Goal: Task Accomplishment & Management: Use online tool/utility

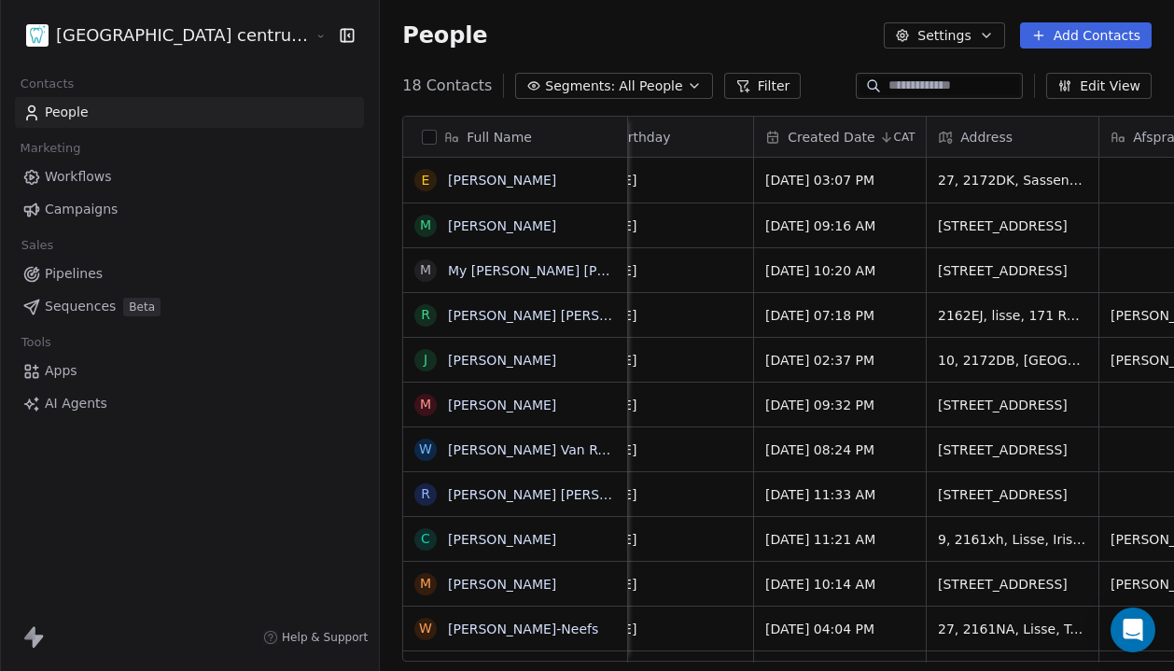
scroll to position [0, 742]
click at [180, 42] on html "Tandheelkundig centrum Sassembourg Contacts People Marketing Workflows Campaign…" at bounding box center [587, 335] width 1174 height 671
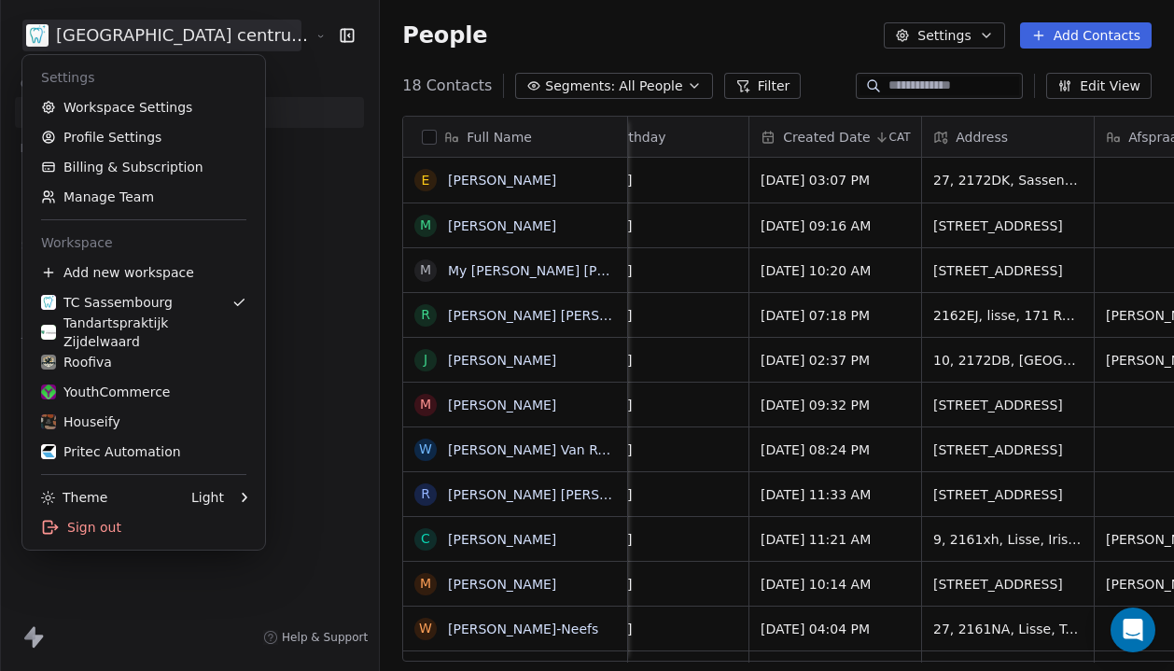
click at [180, 42] on html "Tandheelkundig centrum Sassembourg Contacts People Marketing Workflows Campaign…" at bounding box center [587, 335] width 1174 height 671
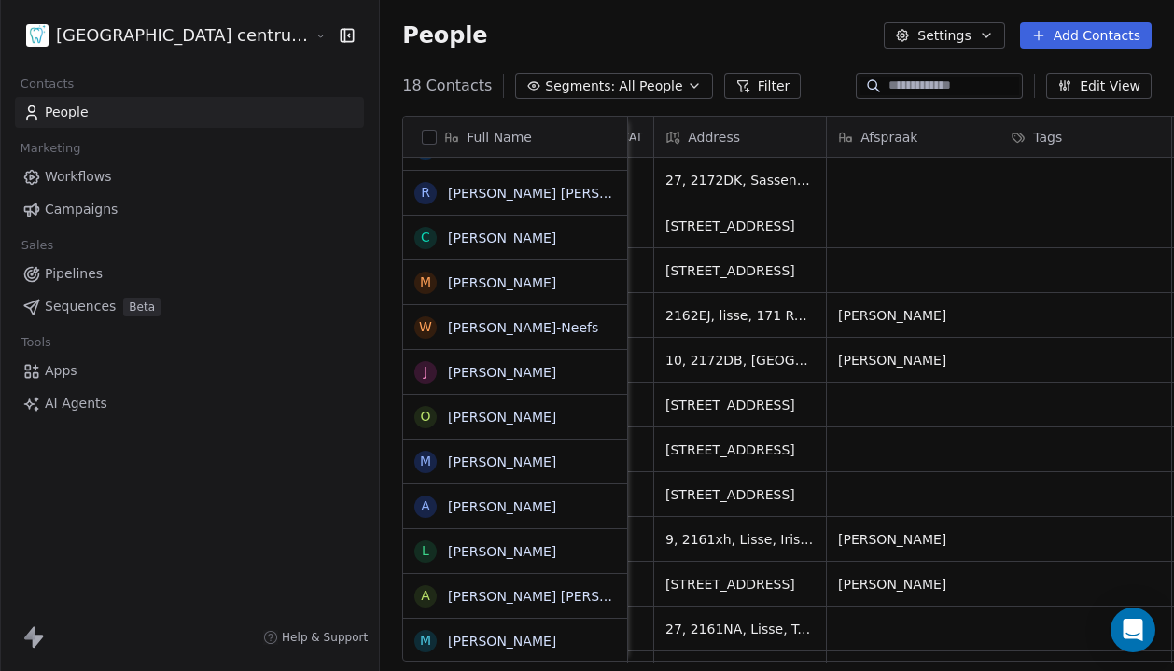
scroll to position [0, 0]
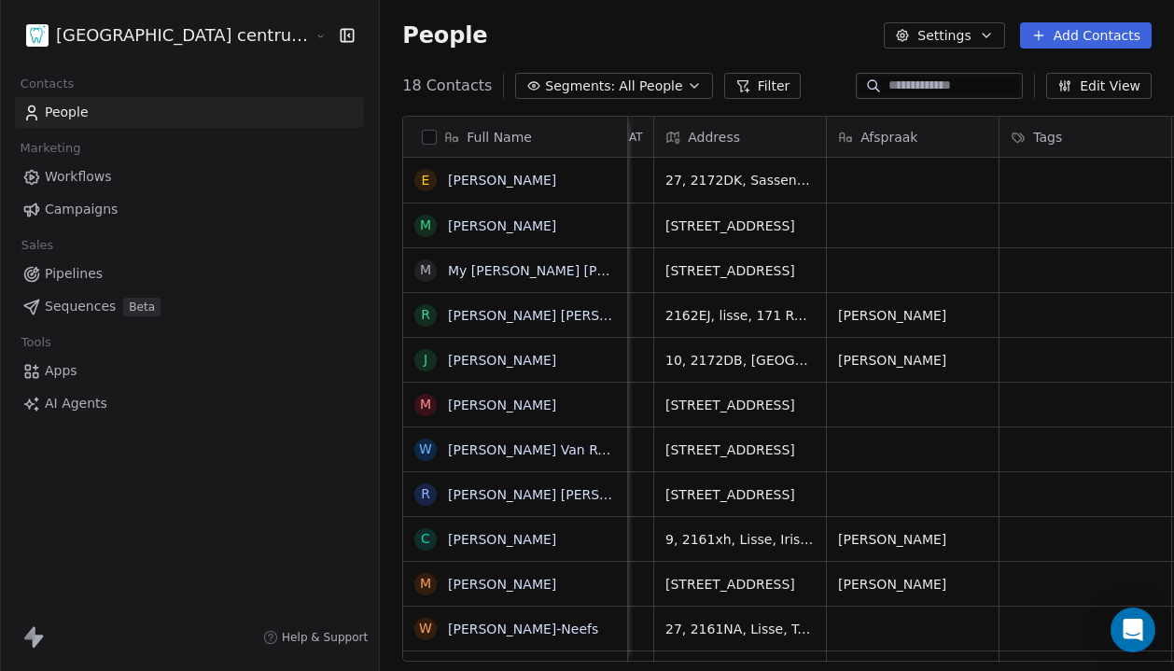
click at [172, 44] on html "Tandheelkundig centrum Sassembourg Contacts People Marketing Workflows Campaign…" at bounding box center [587, 335] width 1174 height 671
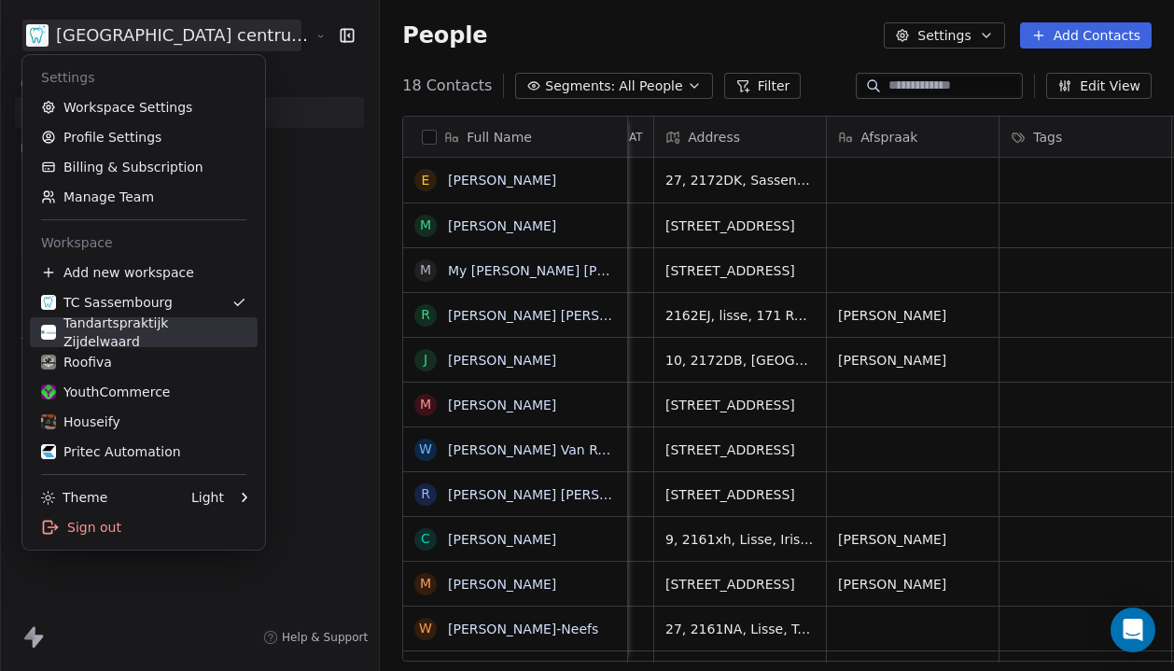
click at [179, 336] on div "Tandartspraktijk Zijdelwaard" at bounding box center [143, 332] width 205 height 37
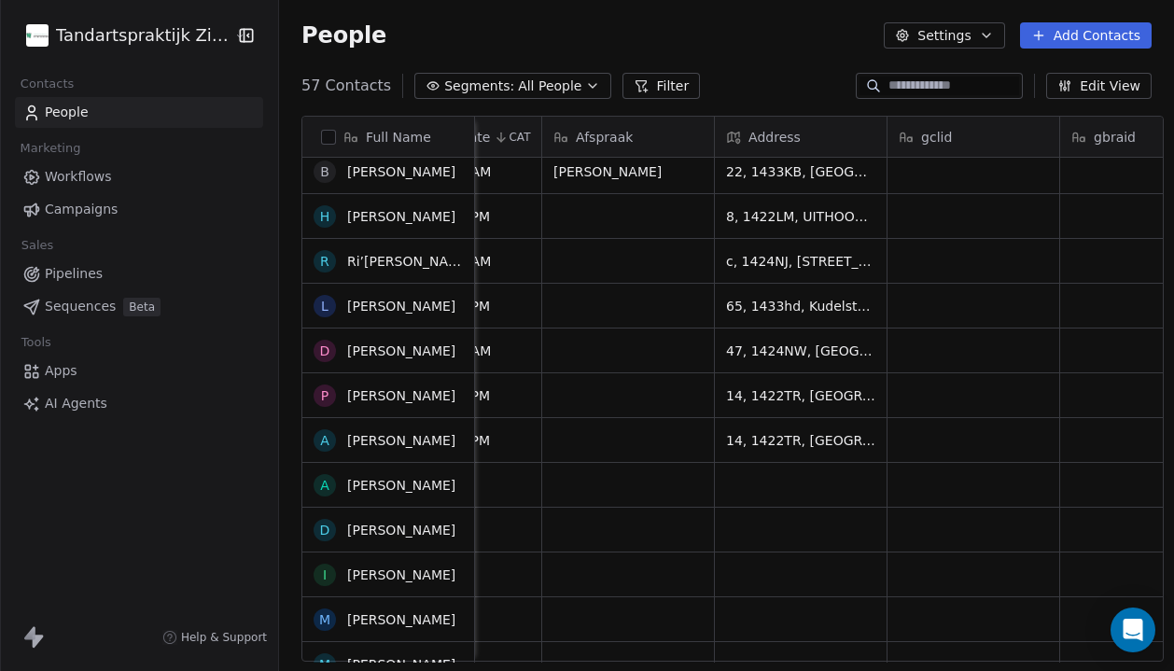
scroll to position [2048, 0]
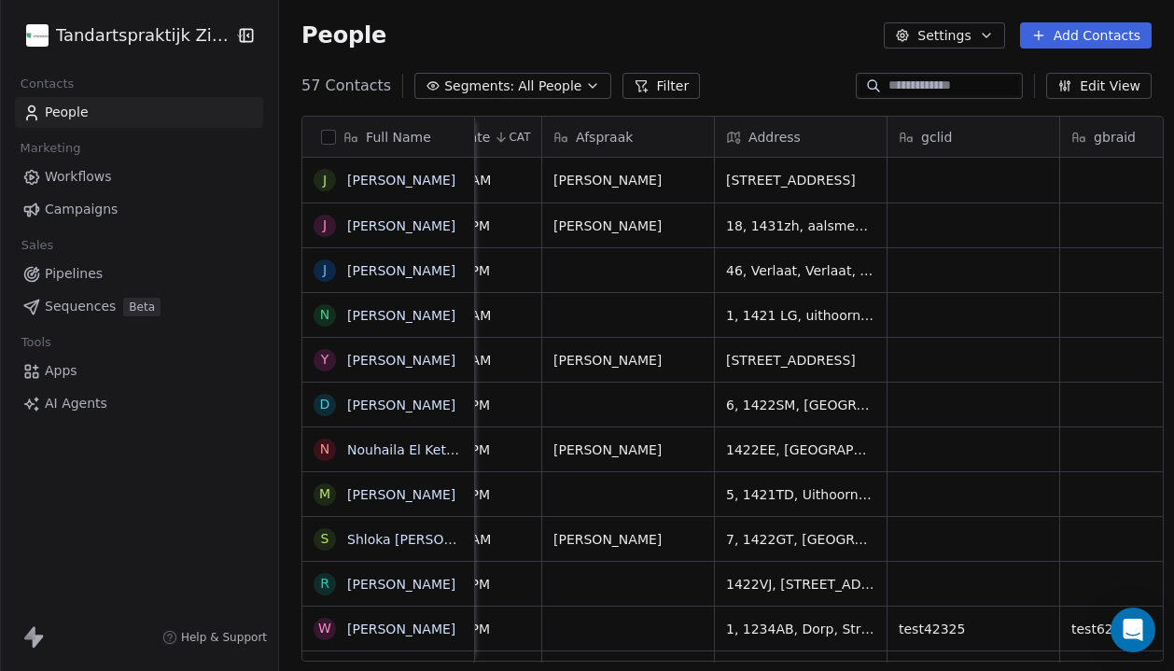
click at [180, 27] on html "Tandartspraktijk Zijdelwaard Contacts People Marketing Workflows Campaigns Sale…" at bounding box center [587, 335] width 1174 height 671
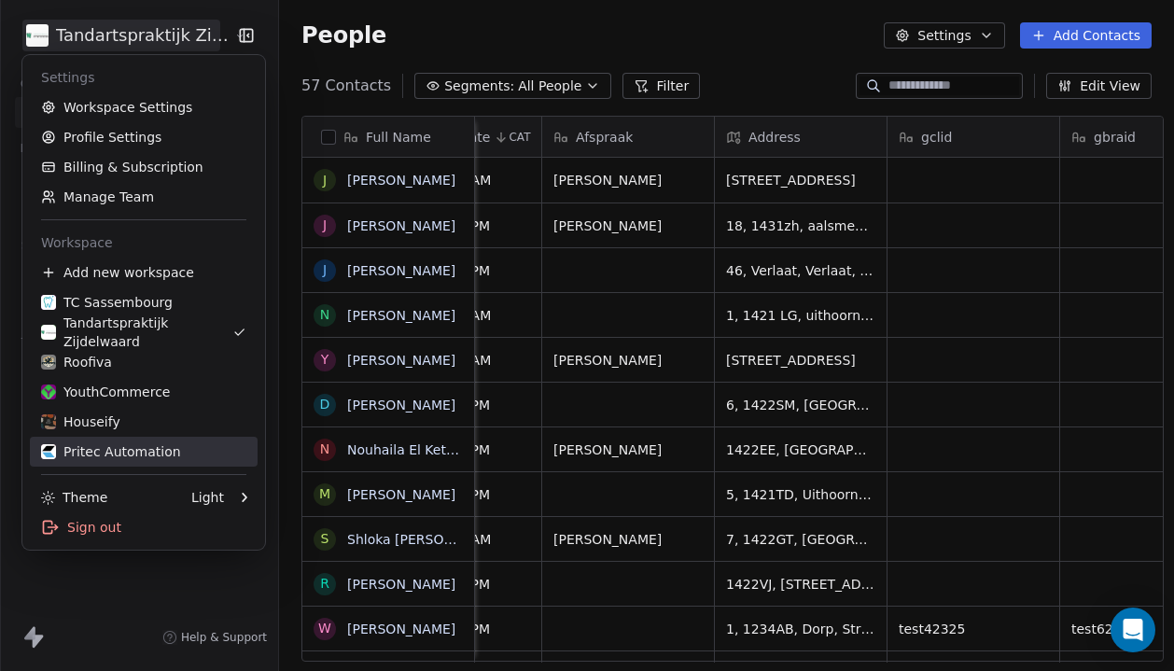
click at [95, 463] on link "Pritec Automation" at bounding box center [144, 452] width 228 height 30
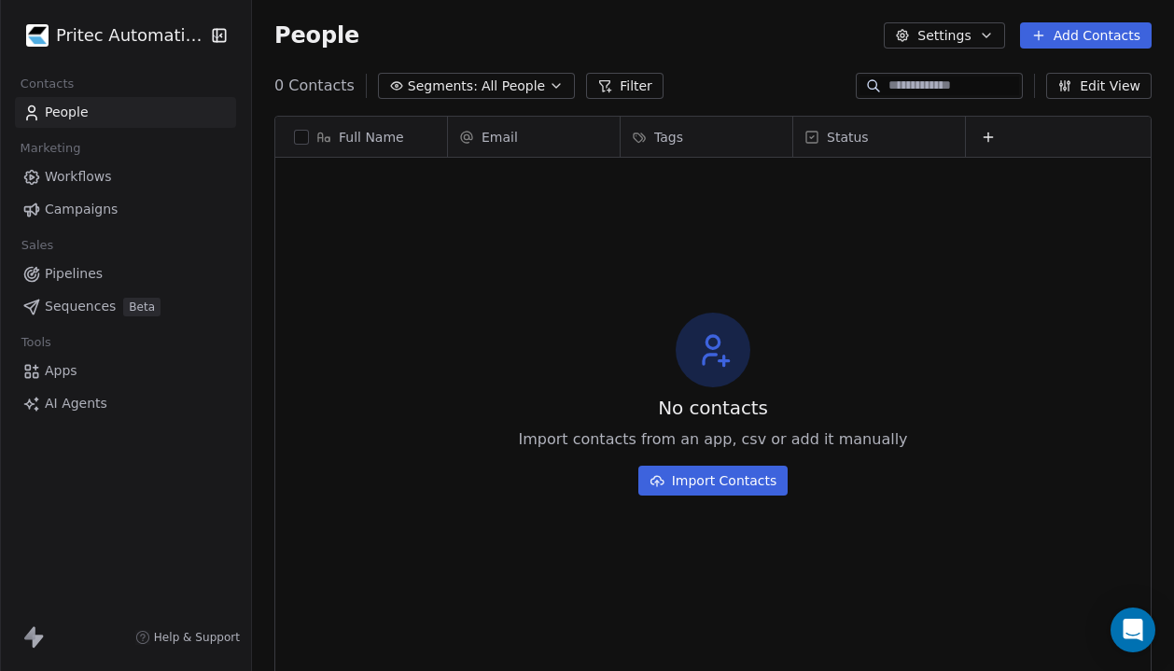
click at [139, 369] on link "Apps" at bounding box center [125, 370] width 221 height 31
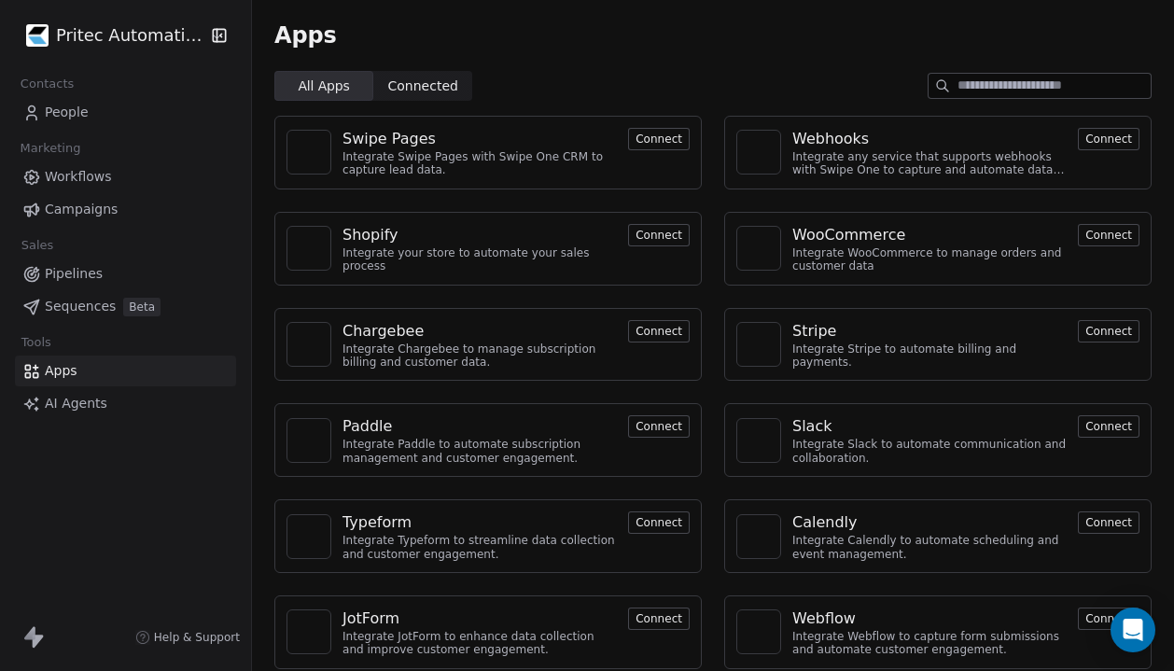
click at [655, 232] on button "Connect" at bounding box center [659, 235] width 62 height 22
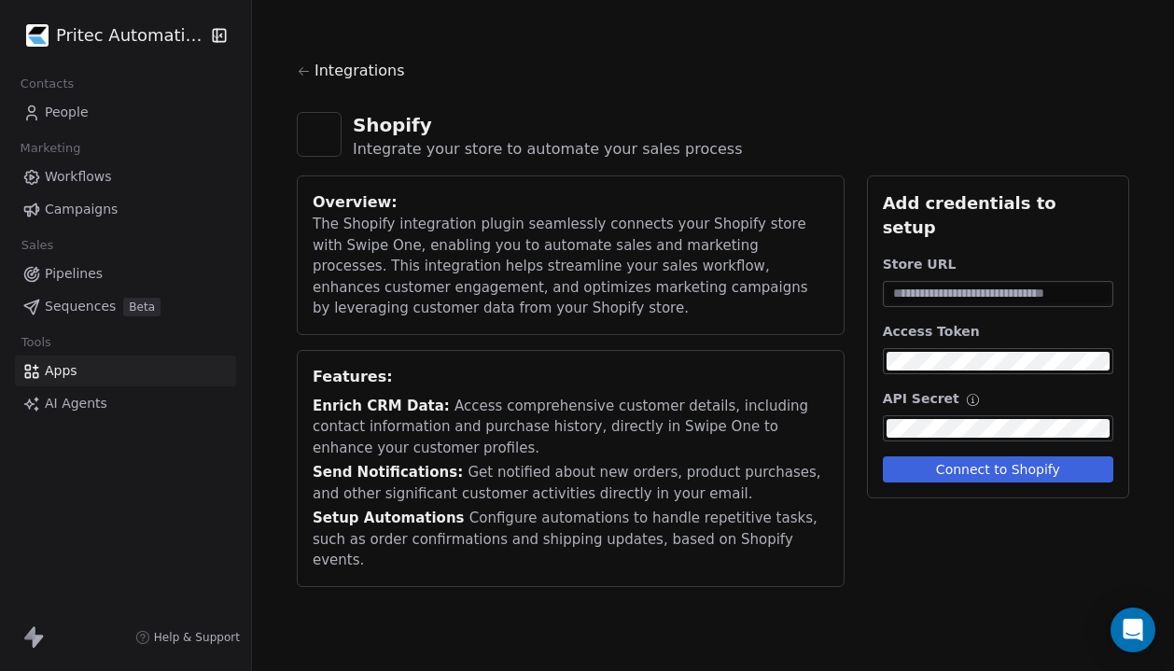
click at [177, 35] on html "Pritec Automation Contacts People Marketing Workflows Campaigns Sales Pipelines…" at bounding box center [587, 335] width 1174 height 671
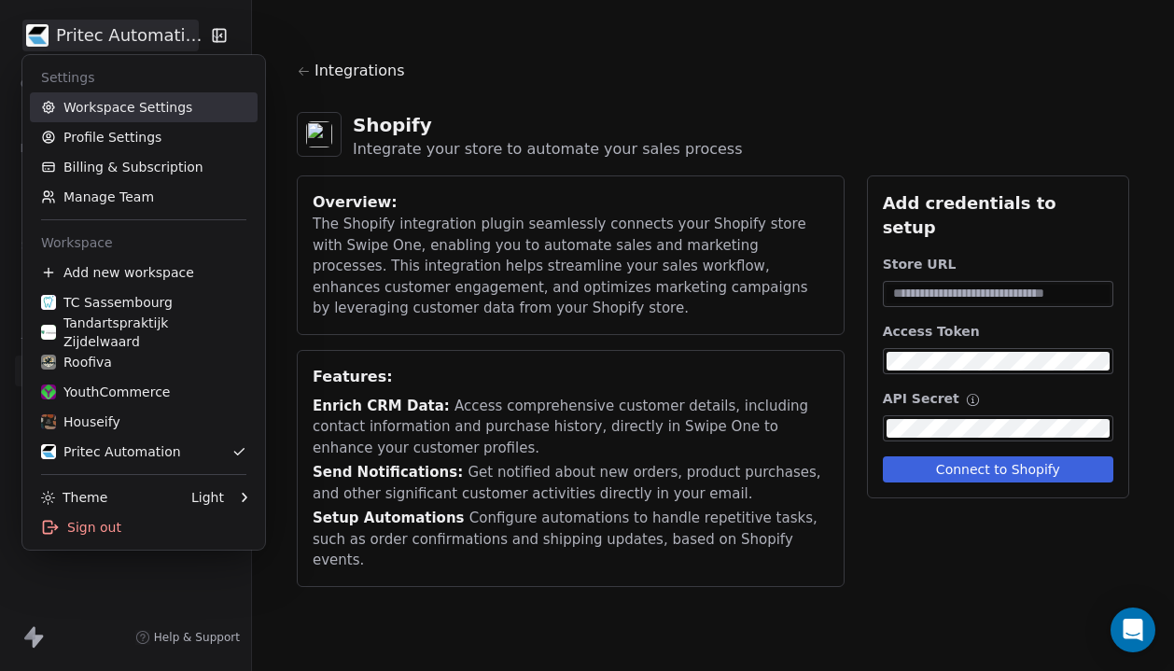
click at [183, 105] on link "Workspace Settings" at bounding box center [144, 107] width 228 height 30
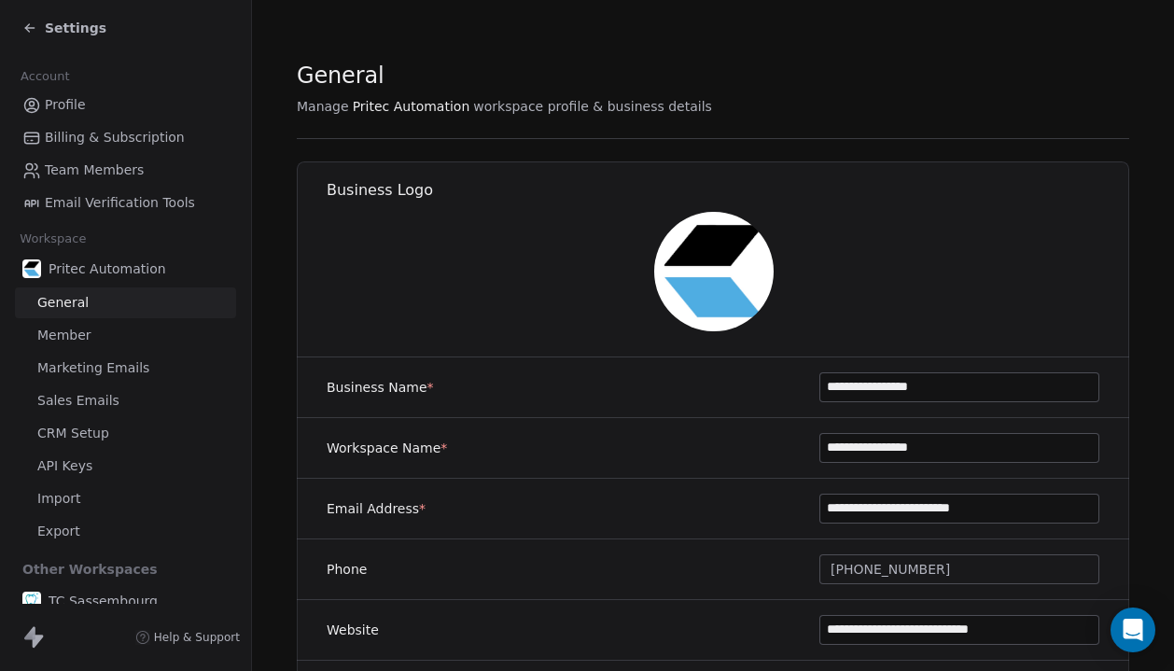
click at [125, 377] on span "Marketing Emails" at bounding box center [93, 368] width 112 height 20
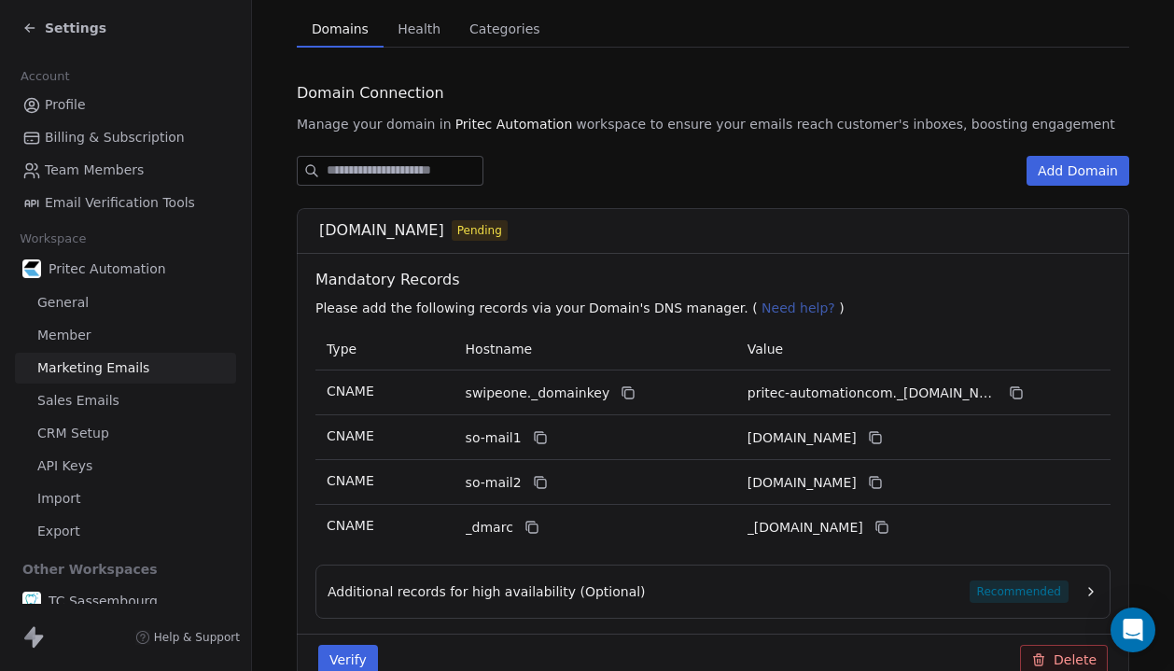
scroll to position [244, 0]
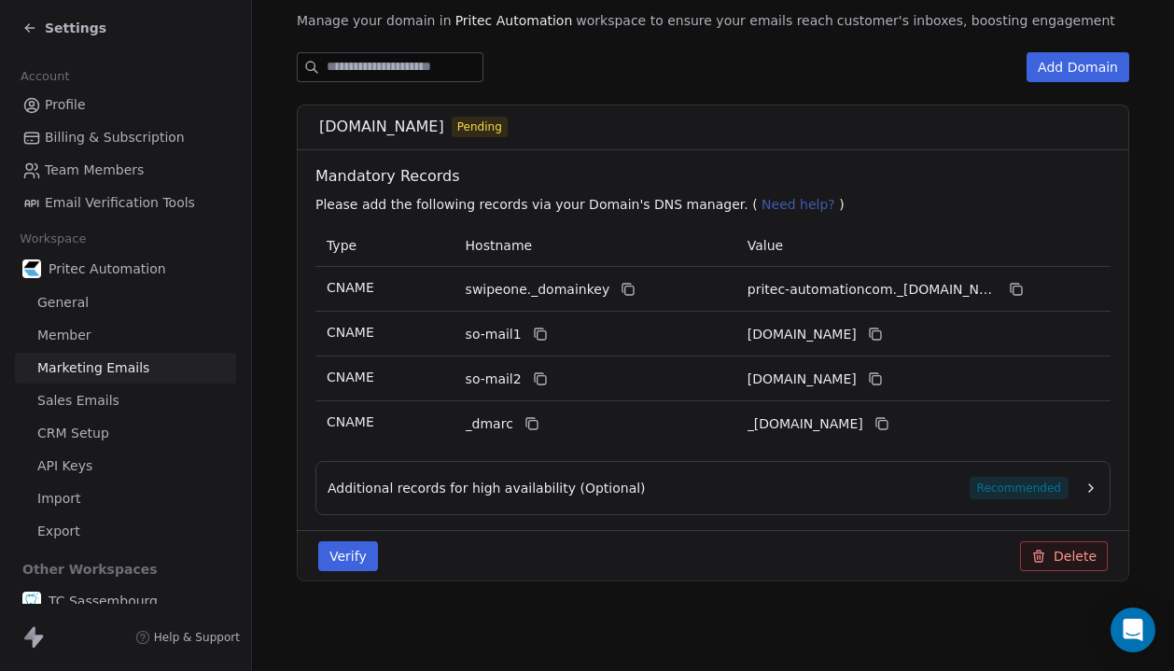
click at [327, 548] on button "Verify" at bounding box center [348, 556] width 60 height 30
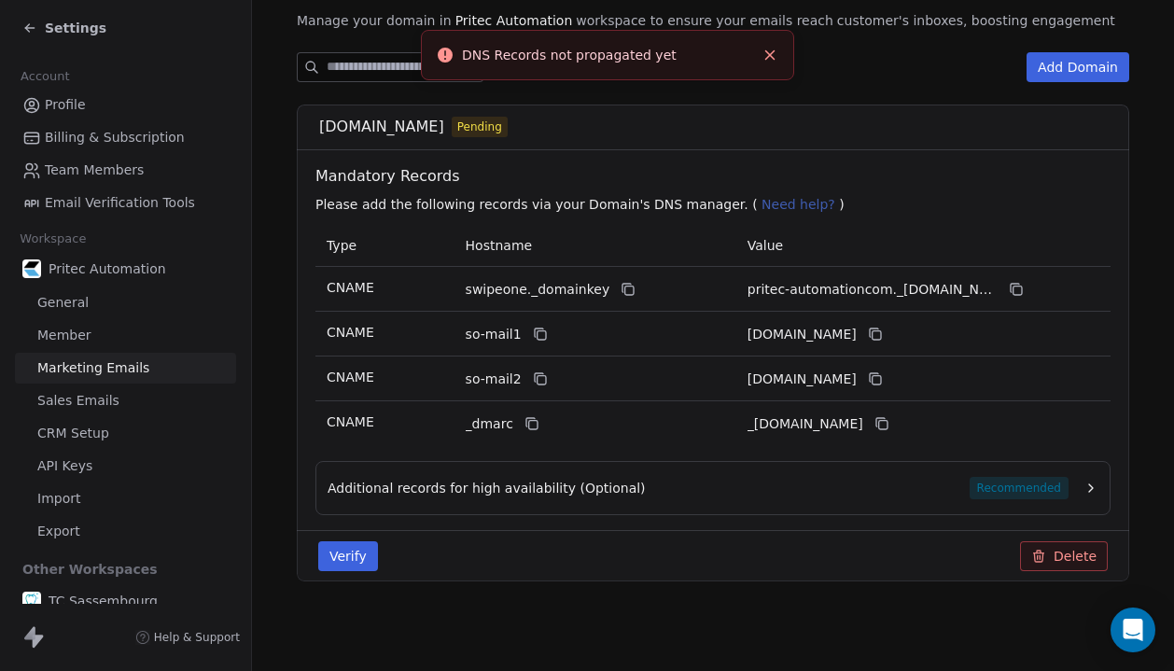
click at [776, 61] on icon "Close toast" at bounding box center [769, 55] width 17 height 17
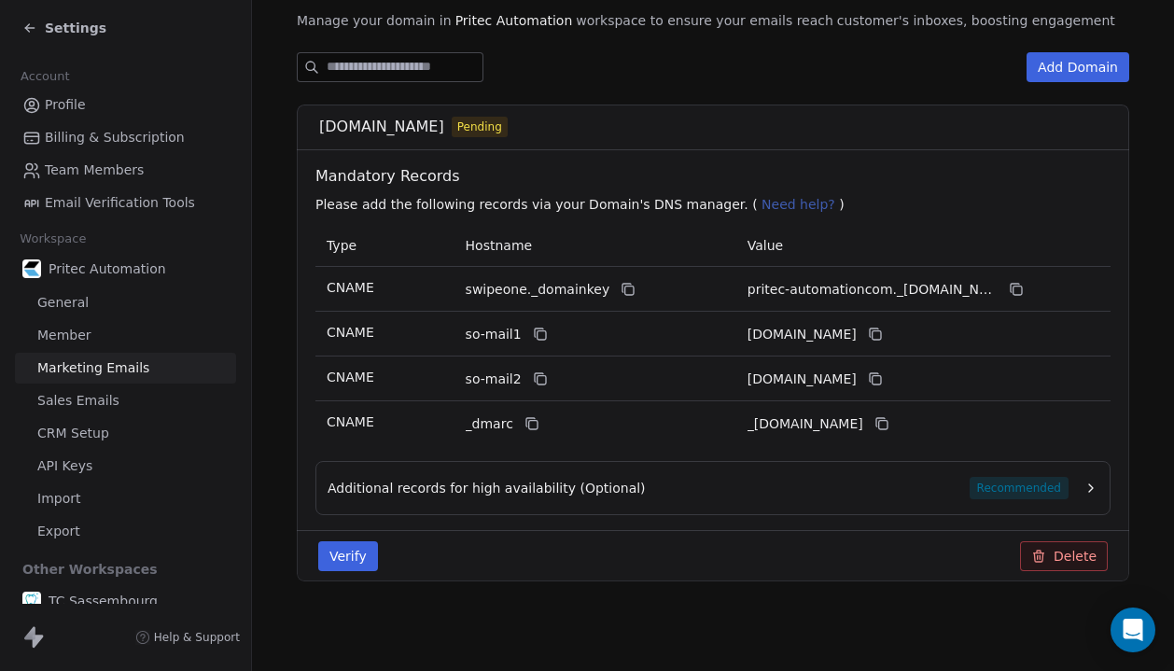
click at [587, 516] on div "[DOMAIN_NAME] Pending Mandatory Records Please add the following records via yo…" at bounding box center [713, 343] width 832 height 477
click at [605, 501] on div "Additional records for high availability (Optional) Recommended" at bounding box center [712, 488] width 795 height 54
click at [1089, 485] on icon "button" at bounding box center [1091, 487] width 4 height 7
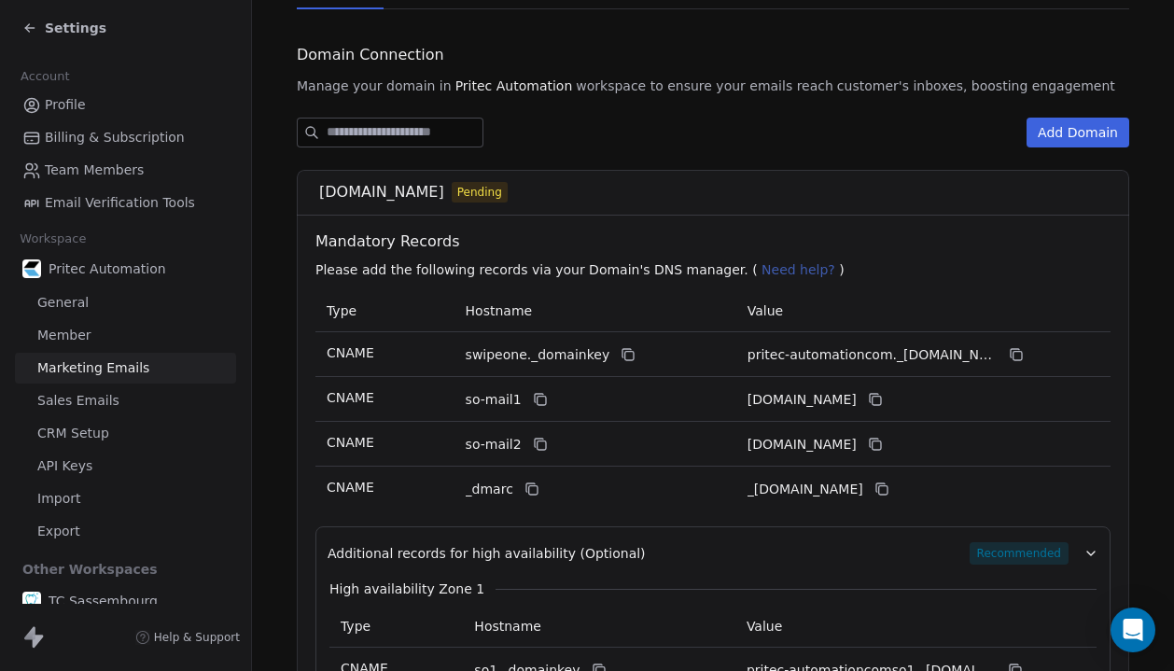
scroll to position [0, 0]
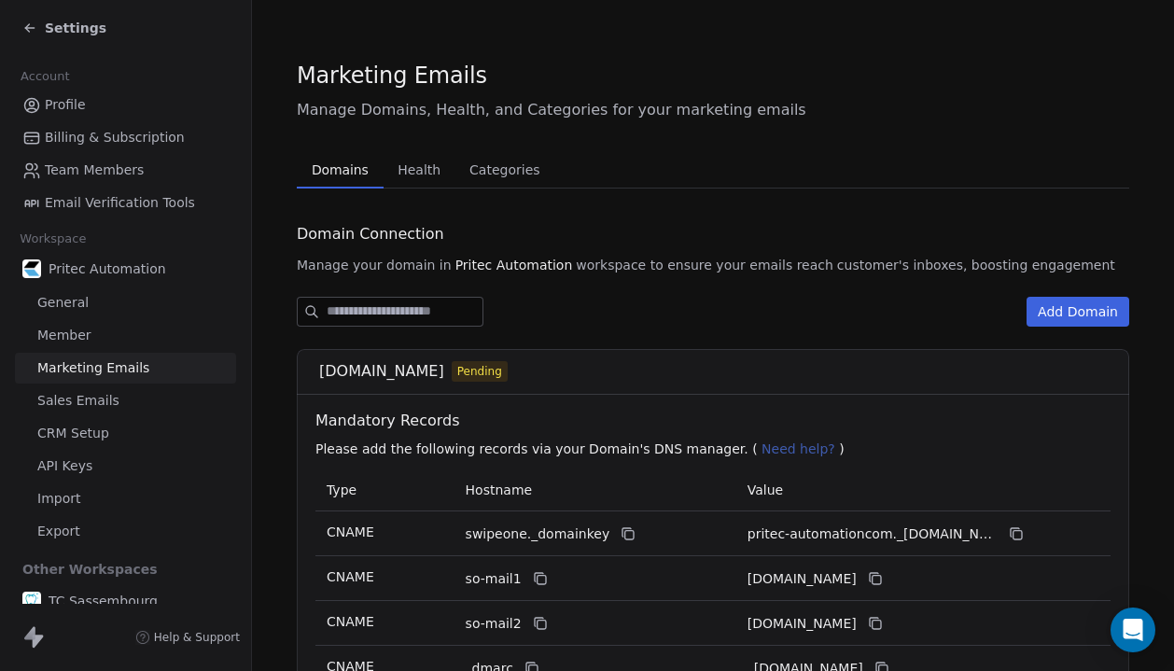
click at [63, 24] on span "Settings" at bounding box center [76, 28] width 62 height 19
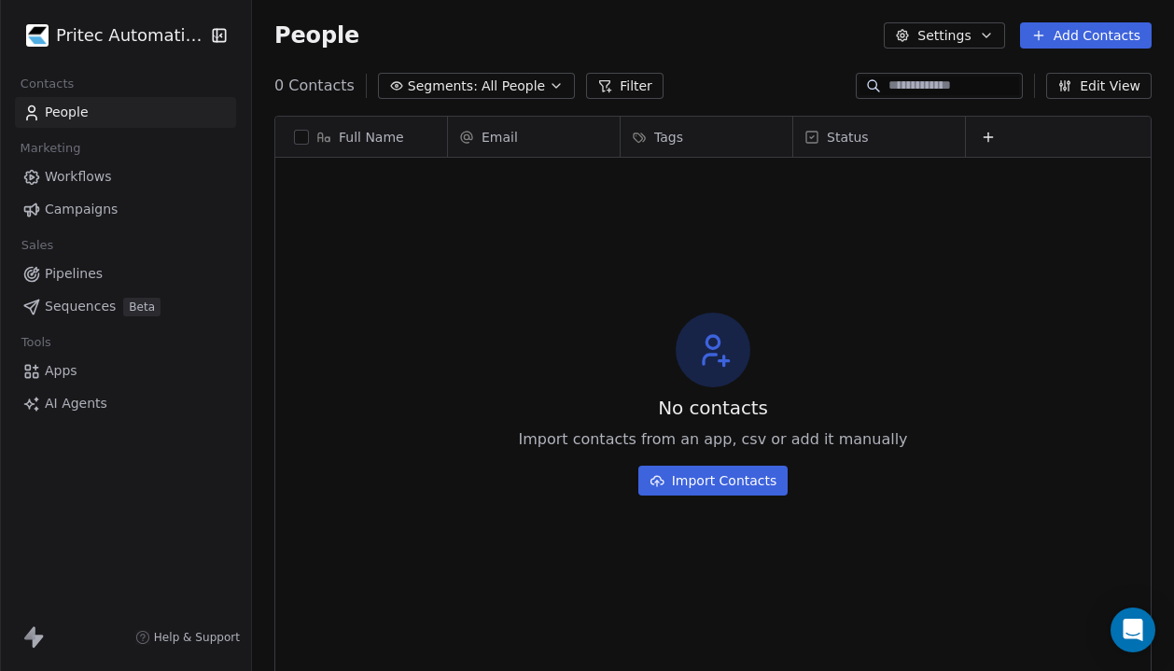
scroll to position [591, 922]
click at [129, 369] on link "Apps" at bounding box center [125, 370] width 221 height 31
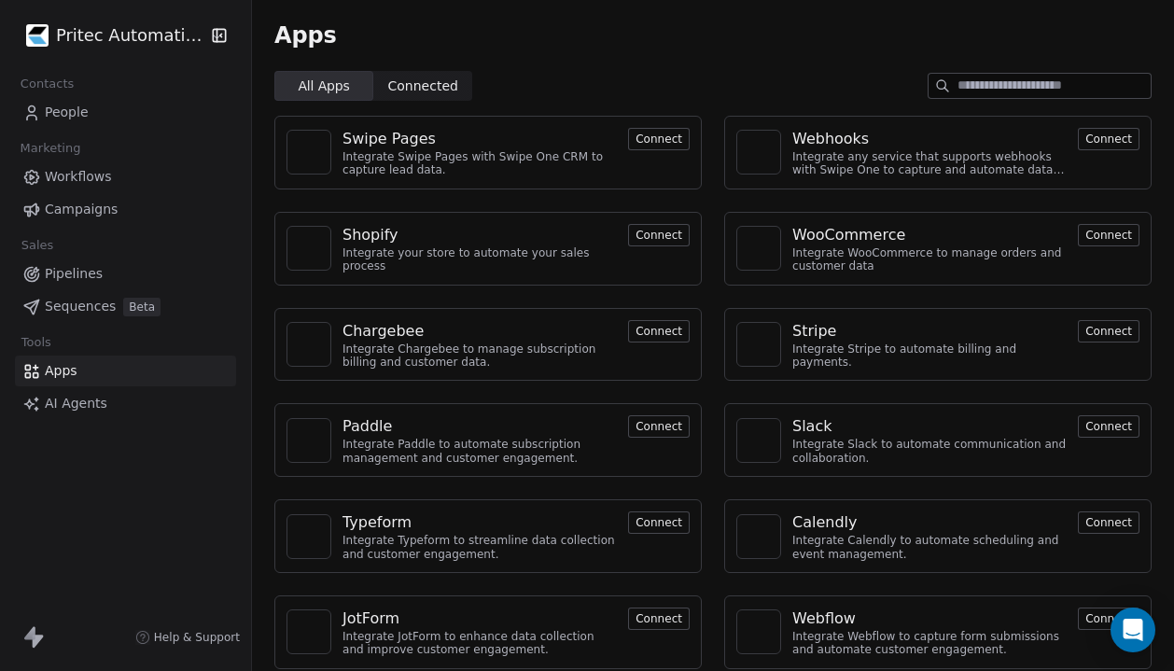
click at [663, 246] on div "Shopify Integrate your store to automate your sales process Connect" at bounding box center [487, 249] width 427 height 74
click at [675, 234] on button "Connect" at bounding box center [659, 235] width 62 height 22
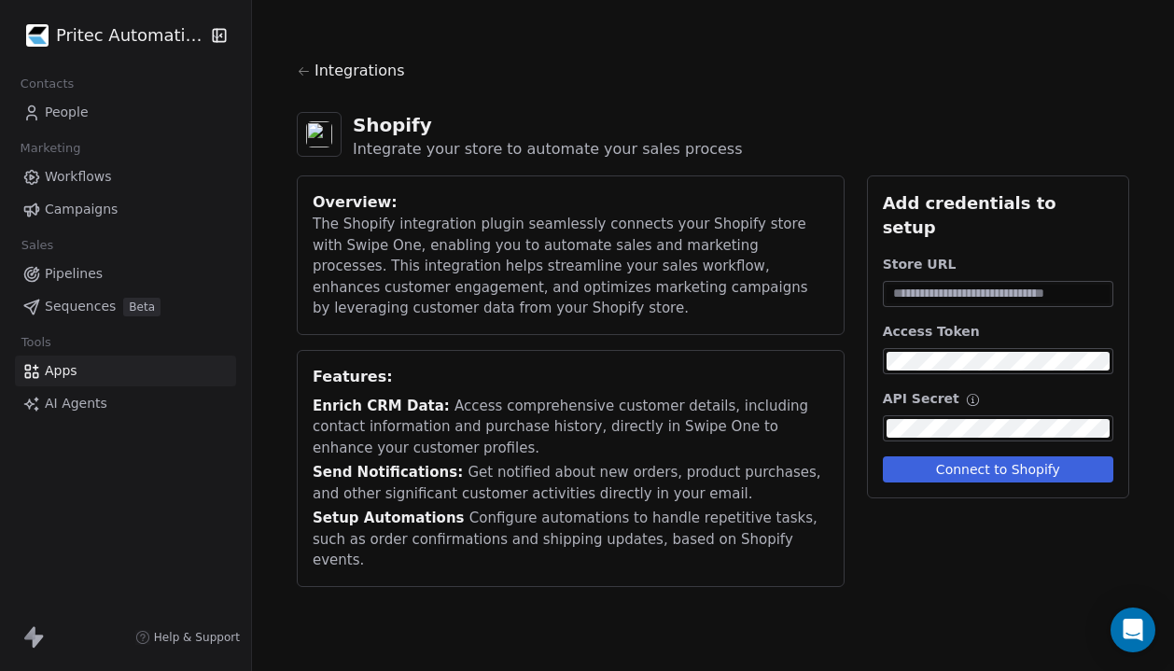
click at [929, 284] on div "Store URL Access Token API Secret" at bounding box center [998, 348] width 230 height 187
click at [972, 285] on input at bounding box center [997, 294] width 223 height 19
paste input "**********"
type input "**********"
click at [844, 400] on div "**********" at bounding box center [713, 380] width 832 height 411
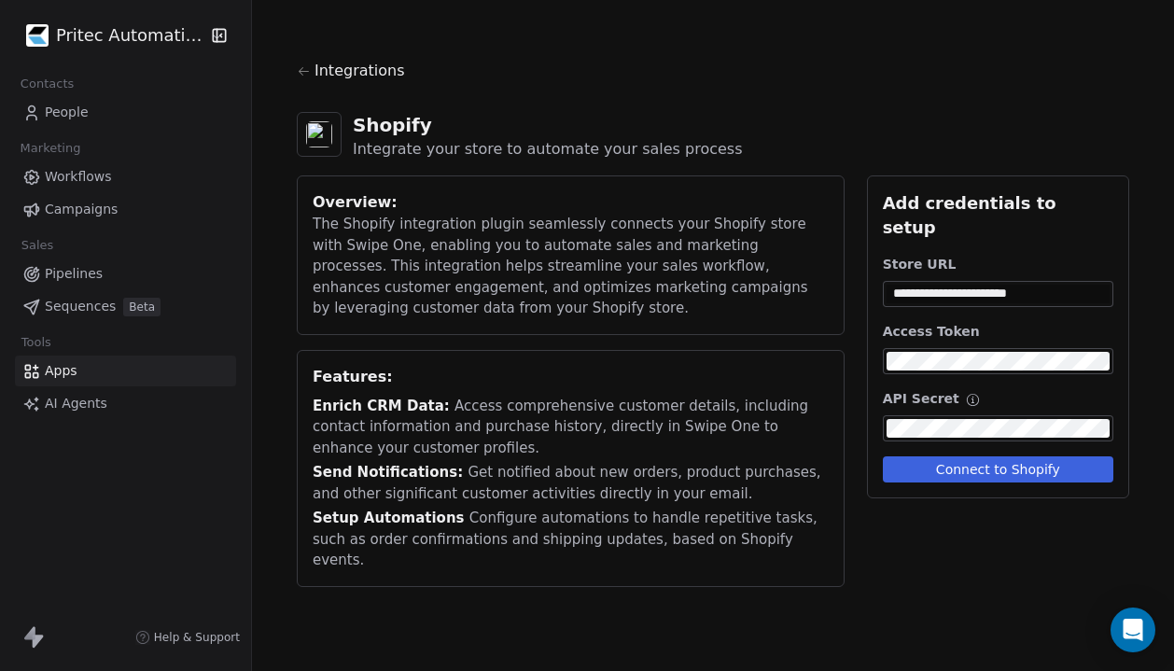
click at [1028, 389] on div "API Secret" at bounding box center [998, 398] width 230 height 19
click at [1002, 456] on button "Connect to Shopify" at bounding box center [998, 469] width 230 height 26
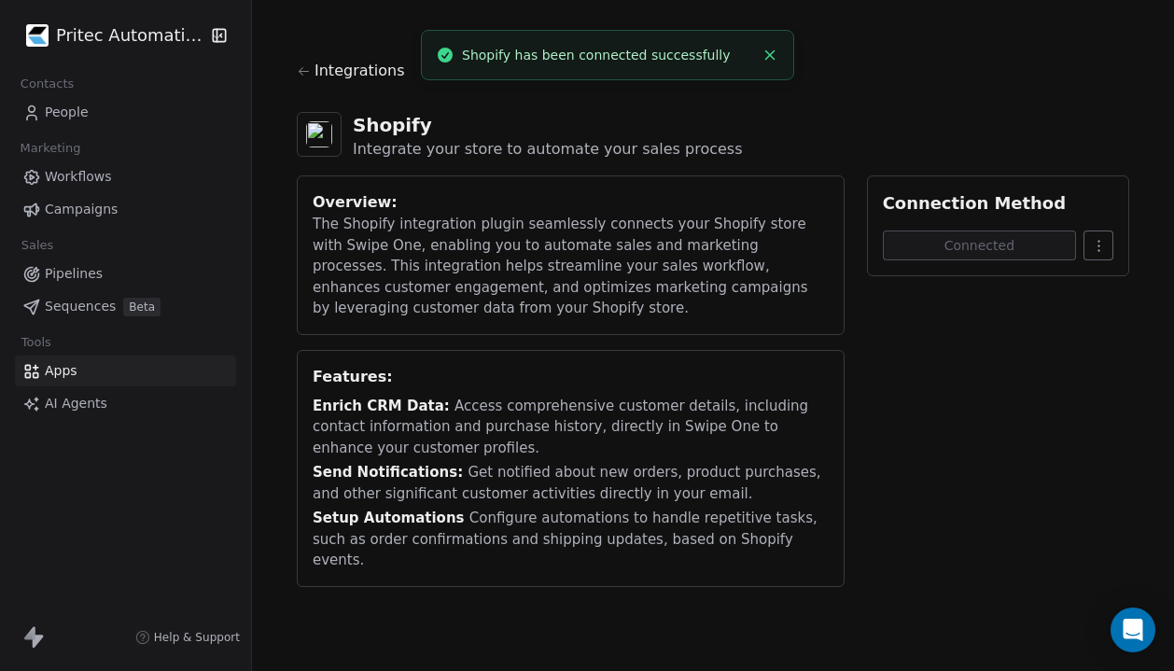
click at [770, 52] on icon "Close toast" at bounding box center [769, 55] width 17 height 17
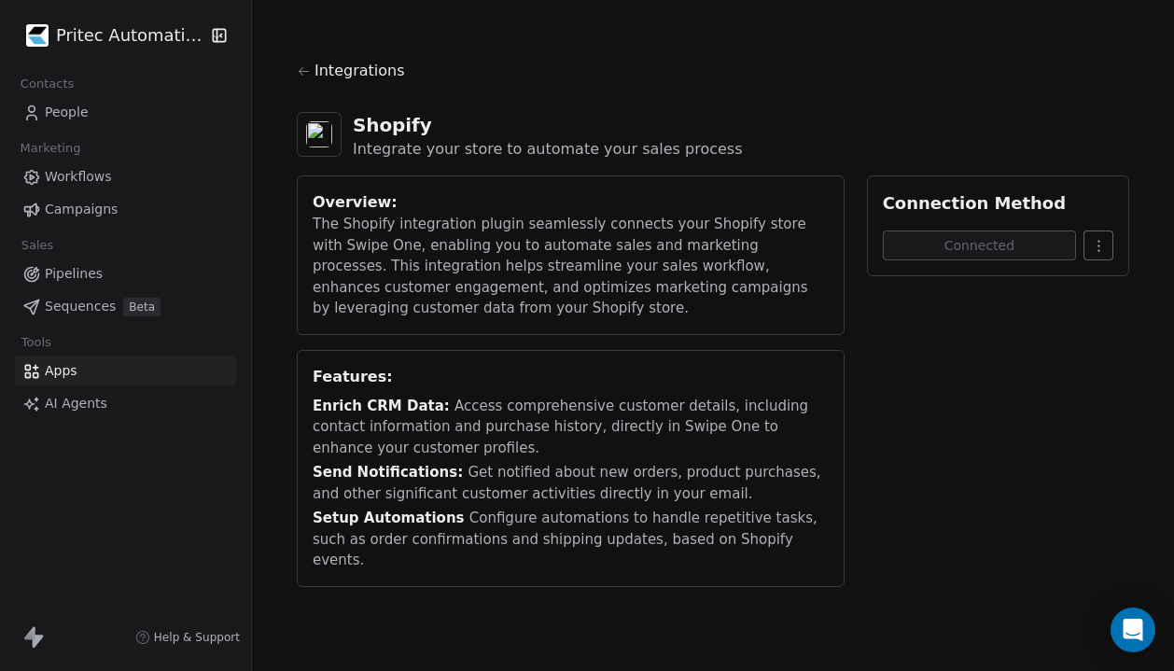
click at [311, 77] on div "Integrations" at bounding box center [713, 78] width 832 height 37
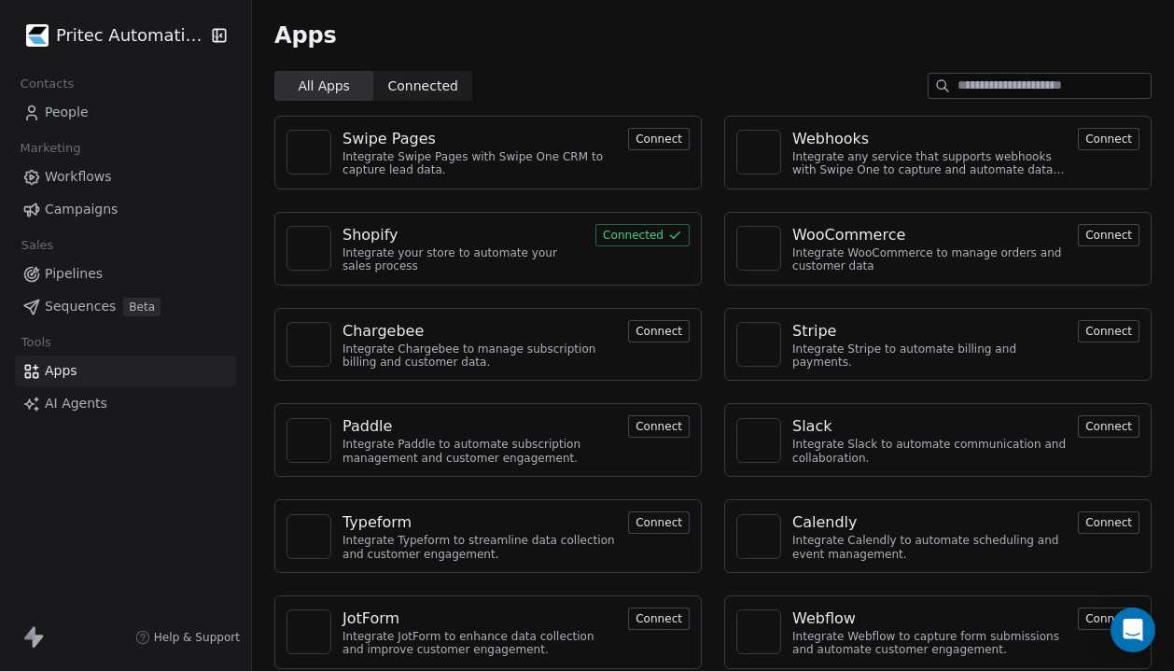
click at [110, 170] on link "Workflows" at bounding box center [125, 176] width 221 height 31
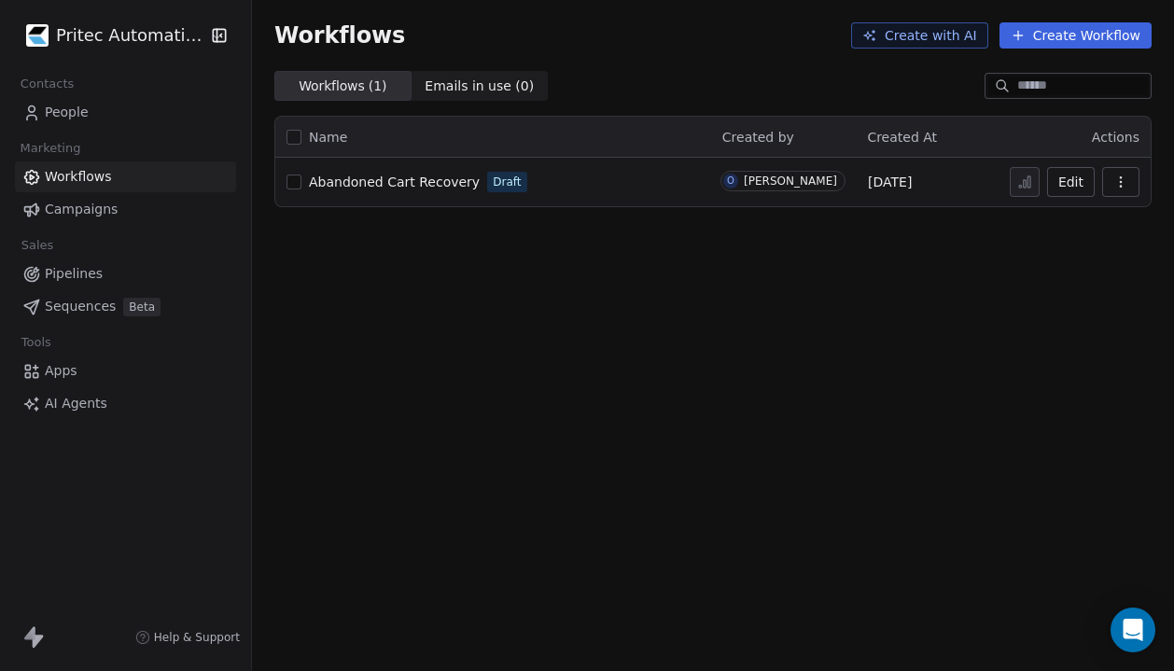
click at [399, 192] on div "Abandoned Cart Recovery Draft" at bounding box center [491, 182] width 411 height 26
click at [424, 185] on span "Abandoned Cart Recovery" at bounding box center [394, 181] width 171 height 15
